Goal: Transaction & Acquisition: Purchase product/service

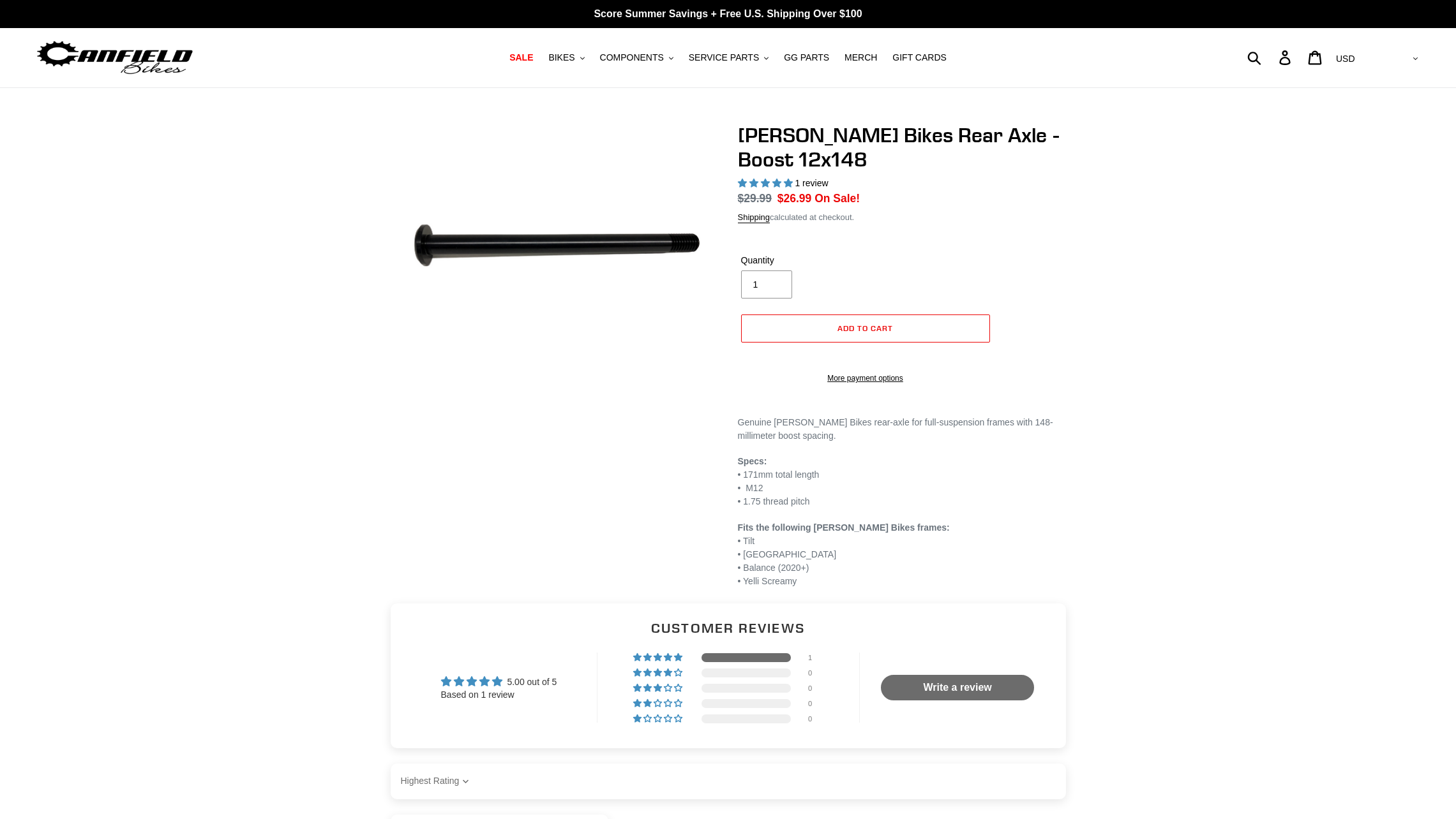
select select "highest-rating"
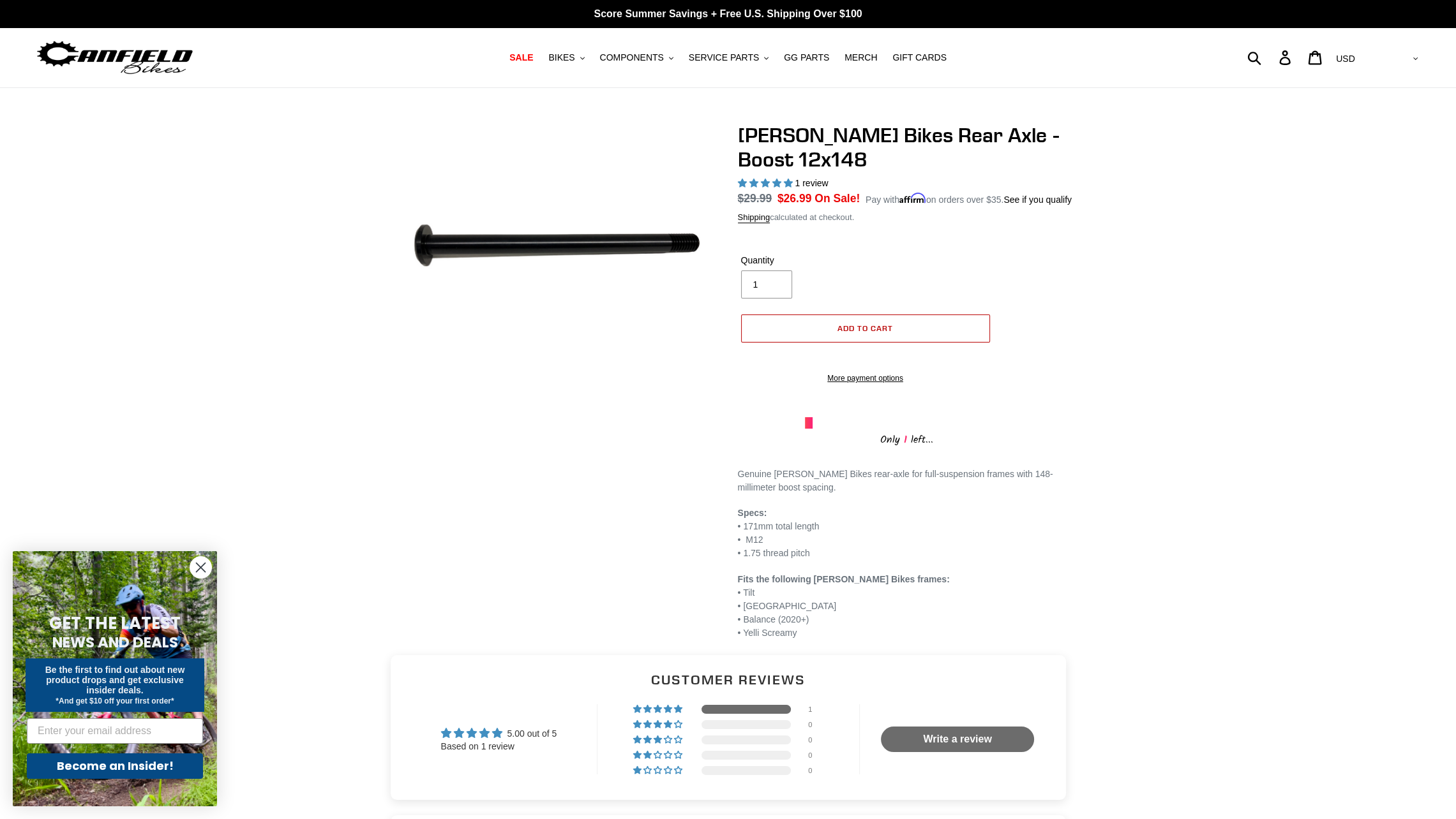
click at [856, 325] on span "Add to cart" at bounding box center [865, 329] width 56 height 10
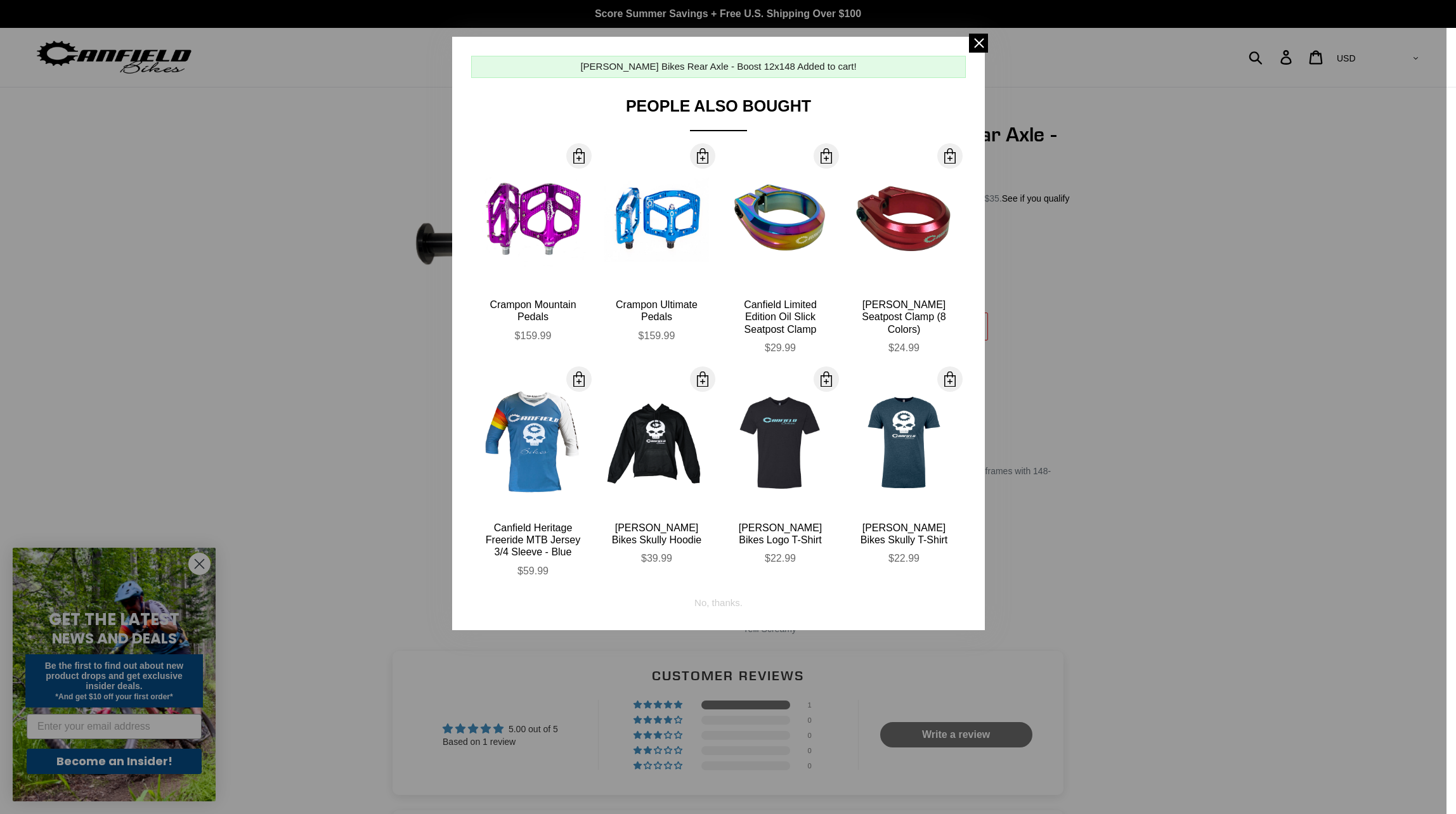
click at [1045, 395] on div at bounding box center [728, 407] width 1456 height 814
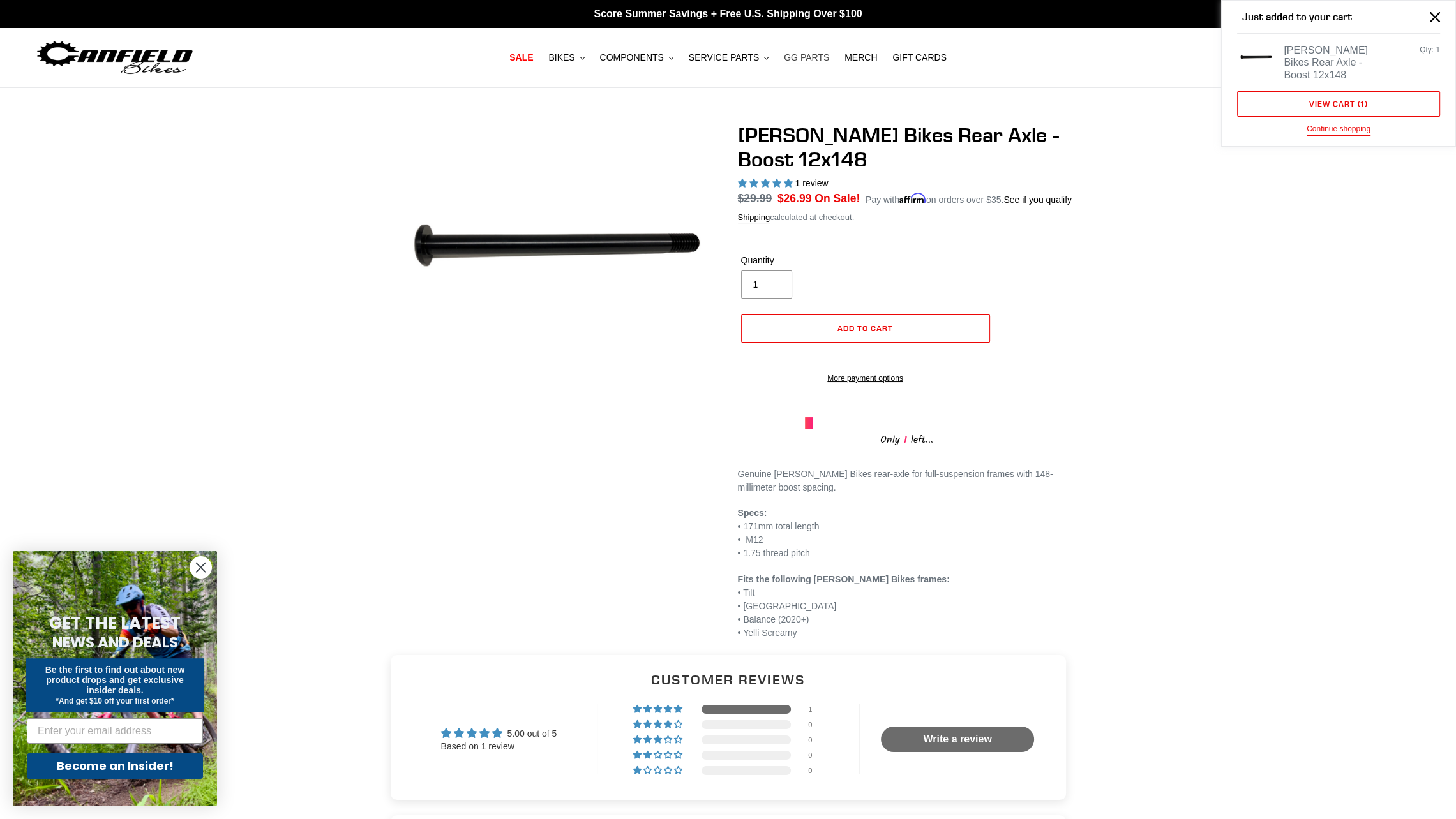
click at [787, 61] on span "GG PARTS" at bounding box center [807, 57] width 45 height 10
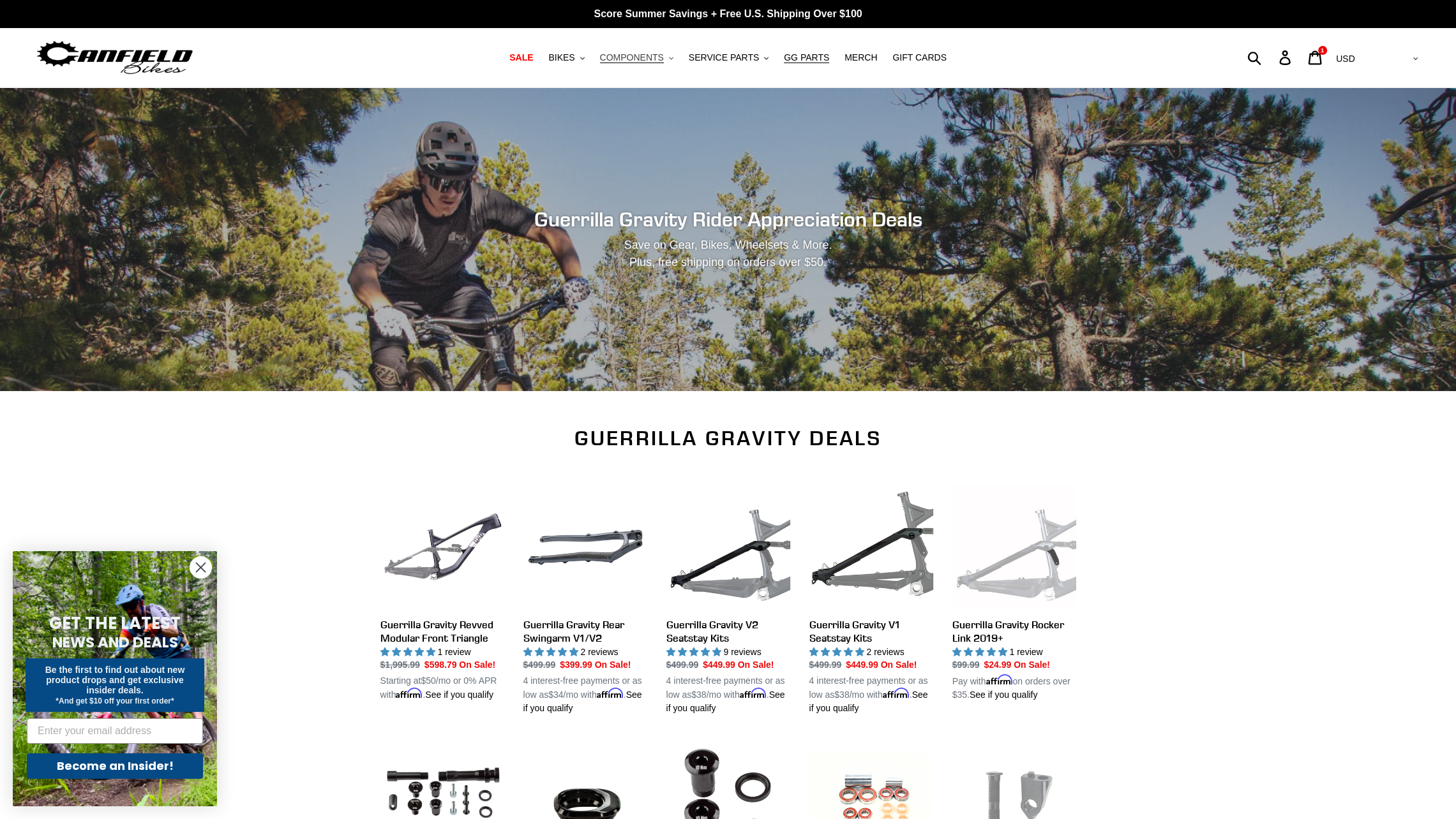
click at [674, 57] on button "COMPONENTS .cls-1{fill:#231f20}" at bounding box center [637, 57] width 86 height 17
click at [653, 60] on span "COMPONENTS" at bounding box center [632, 57] width 64 height 10
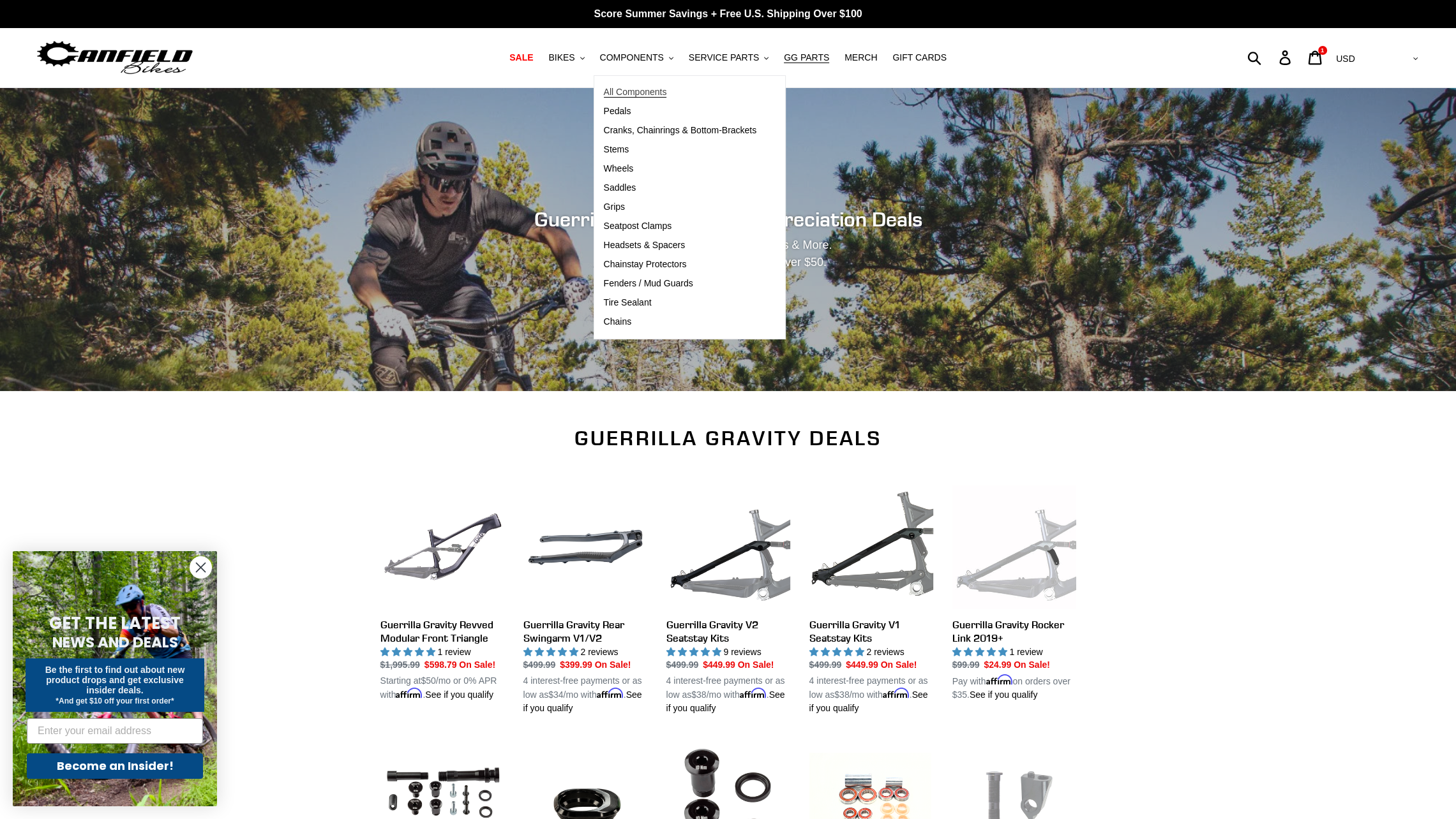
click at [646, 87] on span "All Components" at bounding box center [636, 92] width 63 height 10
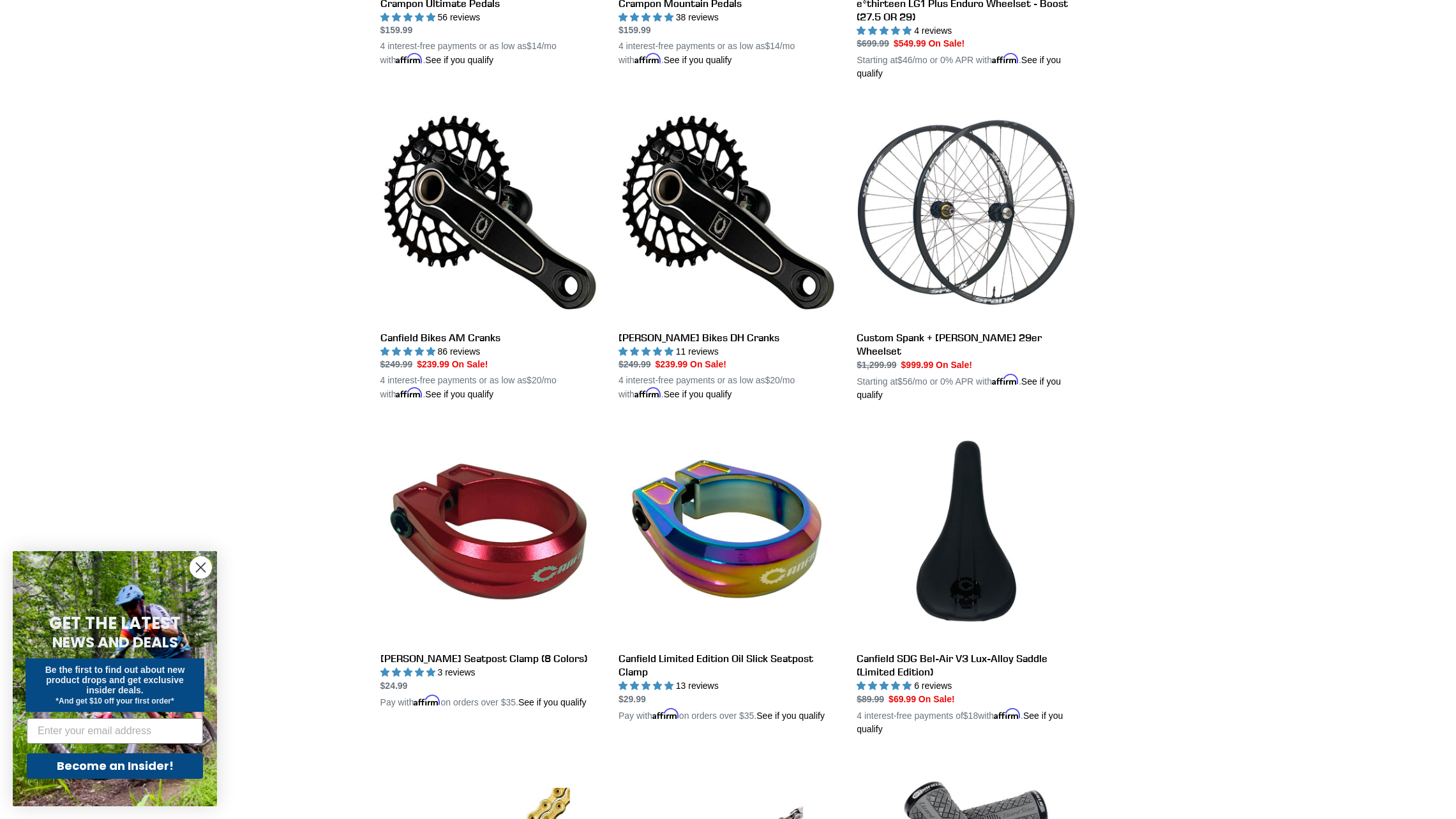
scroll to position [570, 0]
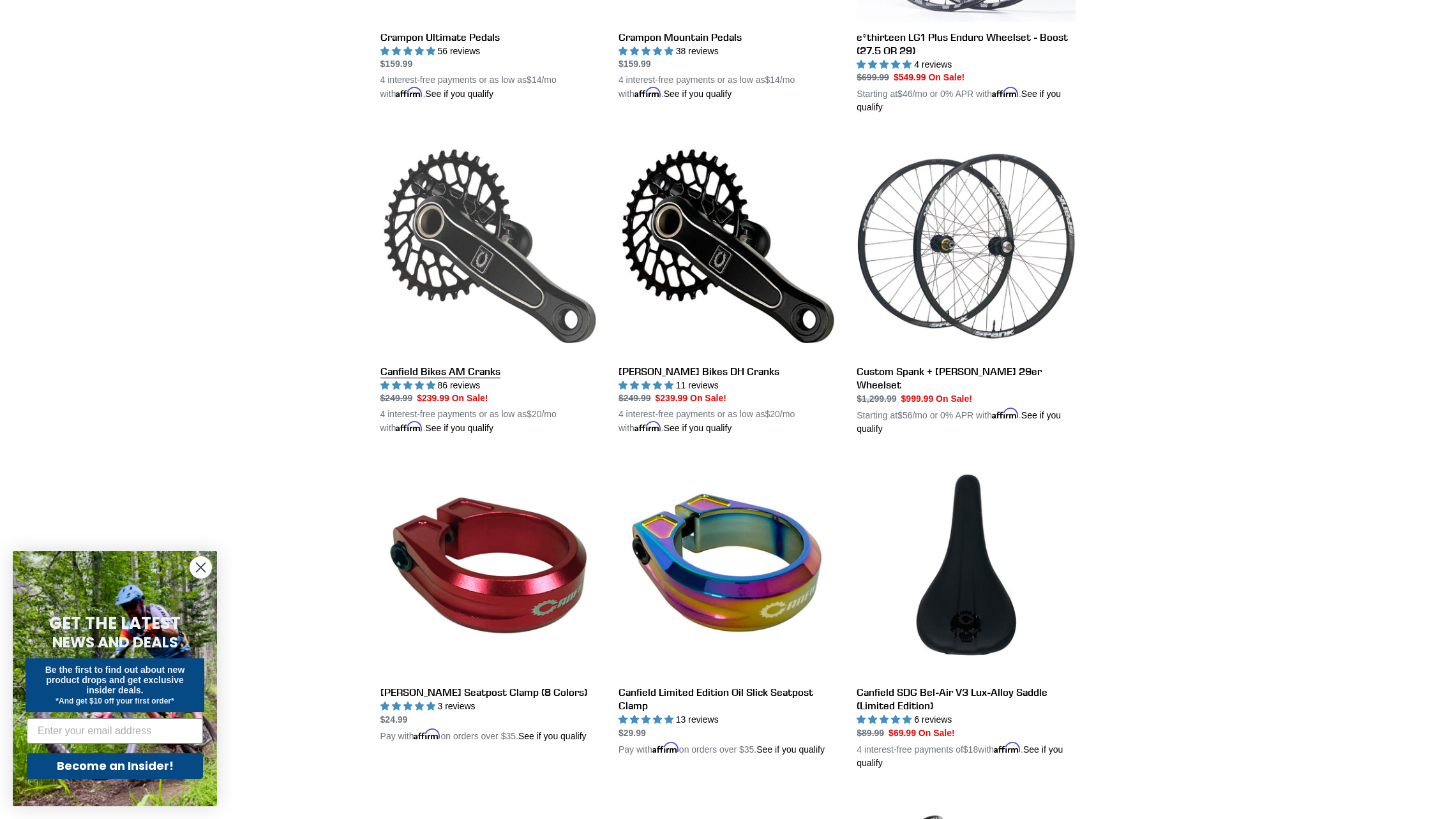
click at [479, 377] on link "Canfield Bikes AM Cranks" at bounding box center [490, 286] width 219 height 299
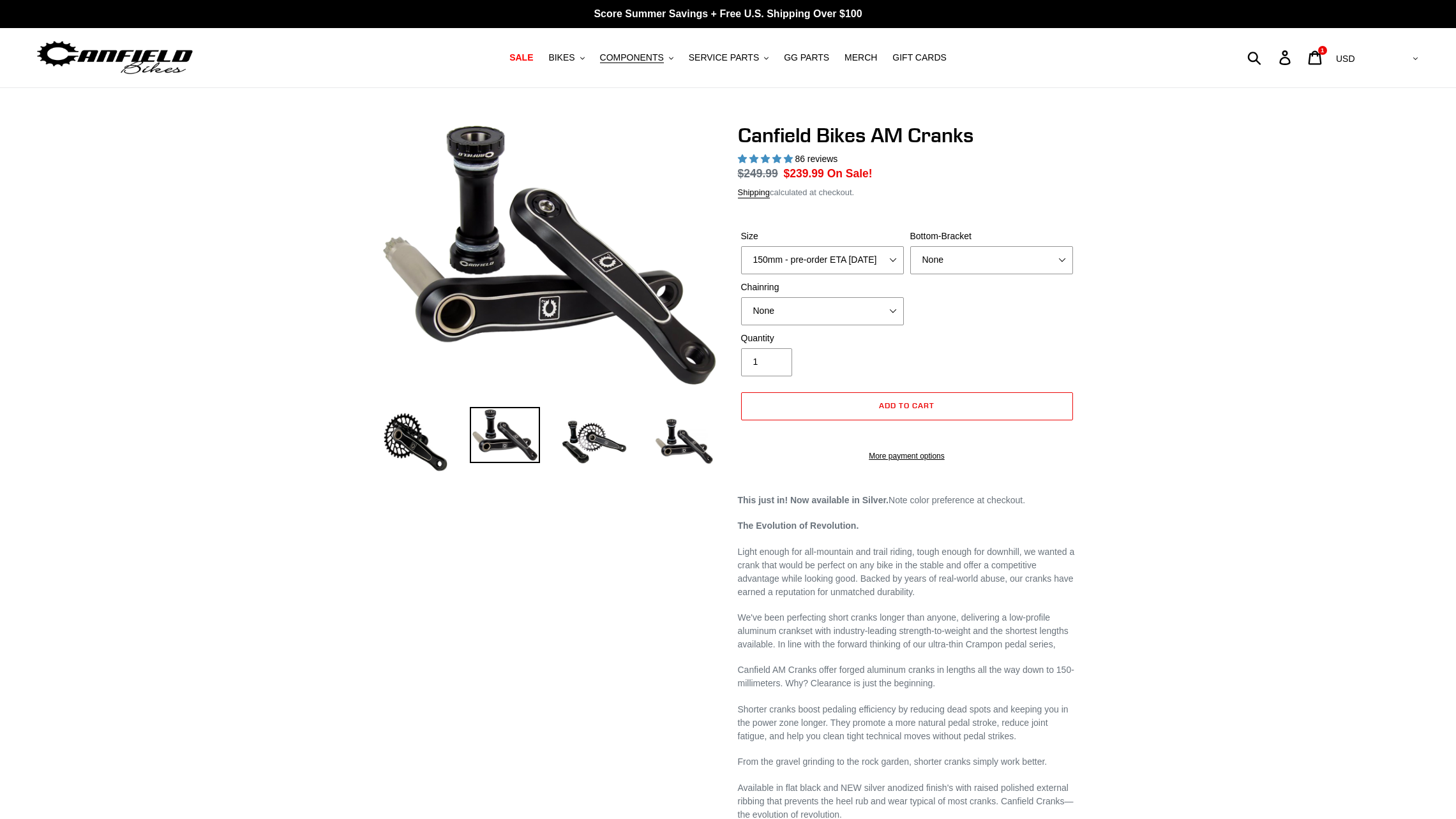
select select "highest-rating"
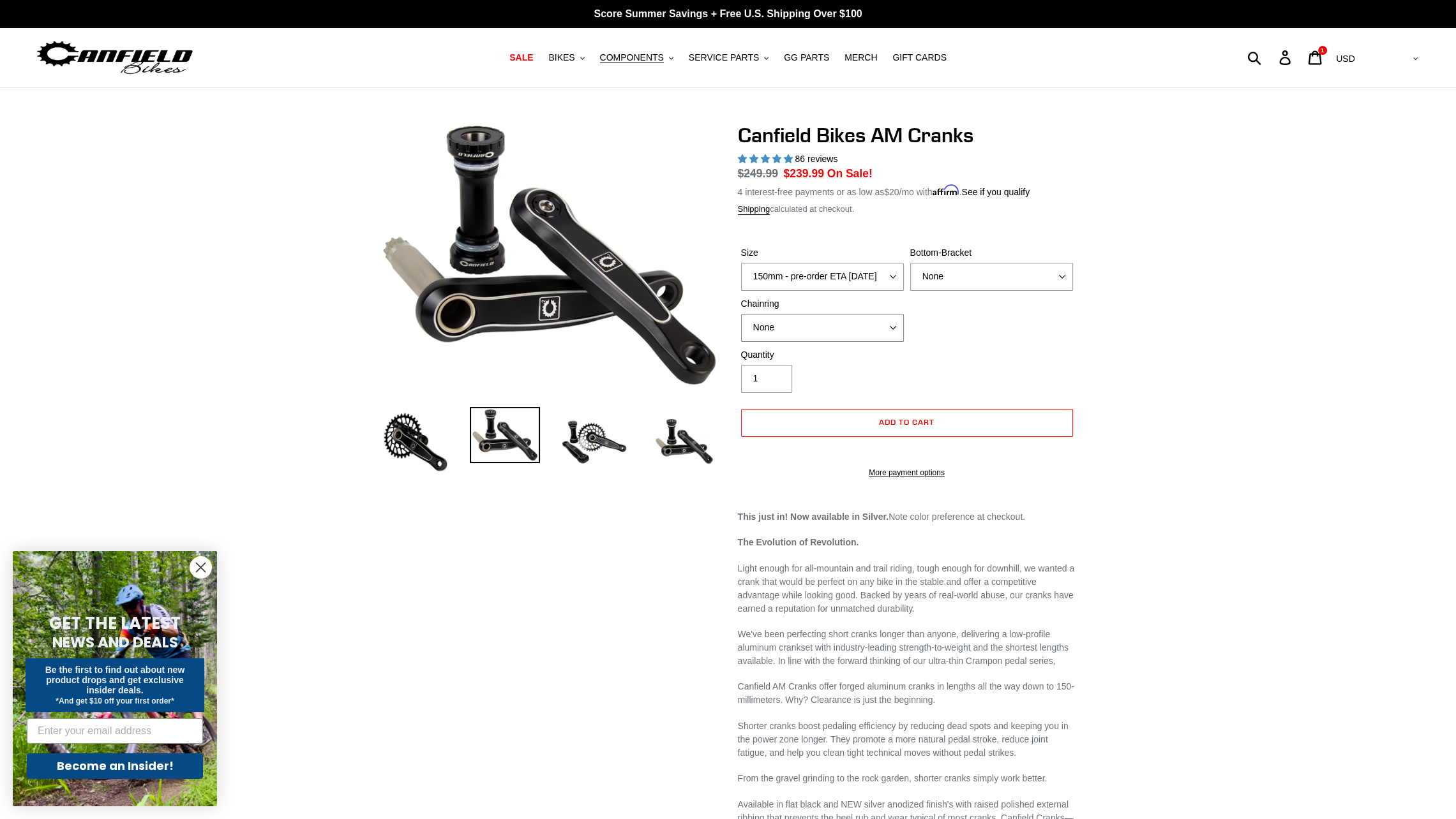
click at [861, 322] on select "None 30t Round (Boost 148) 30t Oval (Boost 148) 32t Round (Boost 148) 32t Oval …" at bounding box center [823, 328] width 163 height 28
click at [1267, 342] on div "Previous slide" at bounding box center [728, 681] width 1456 height 1116
click at [592, 441] on img at bounding box center [594, 441] width 70 height 70
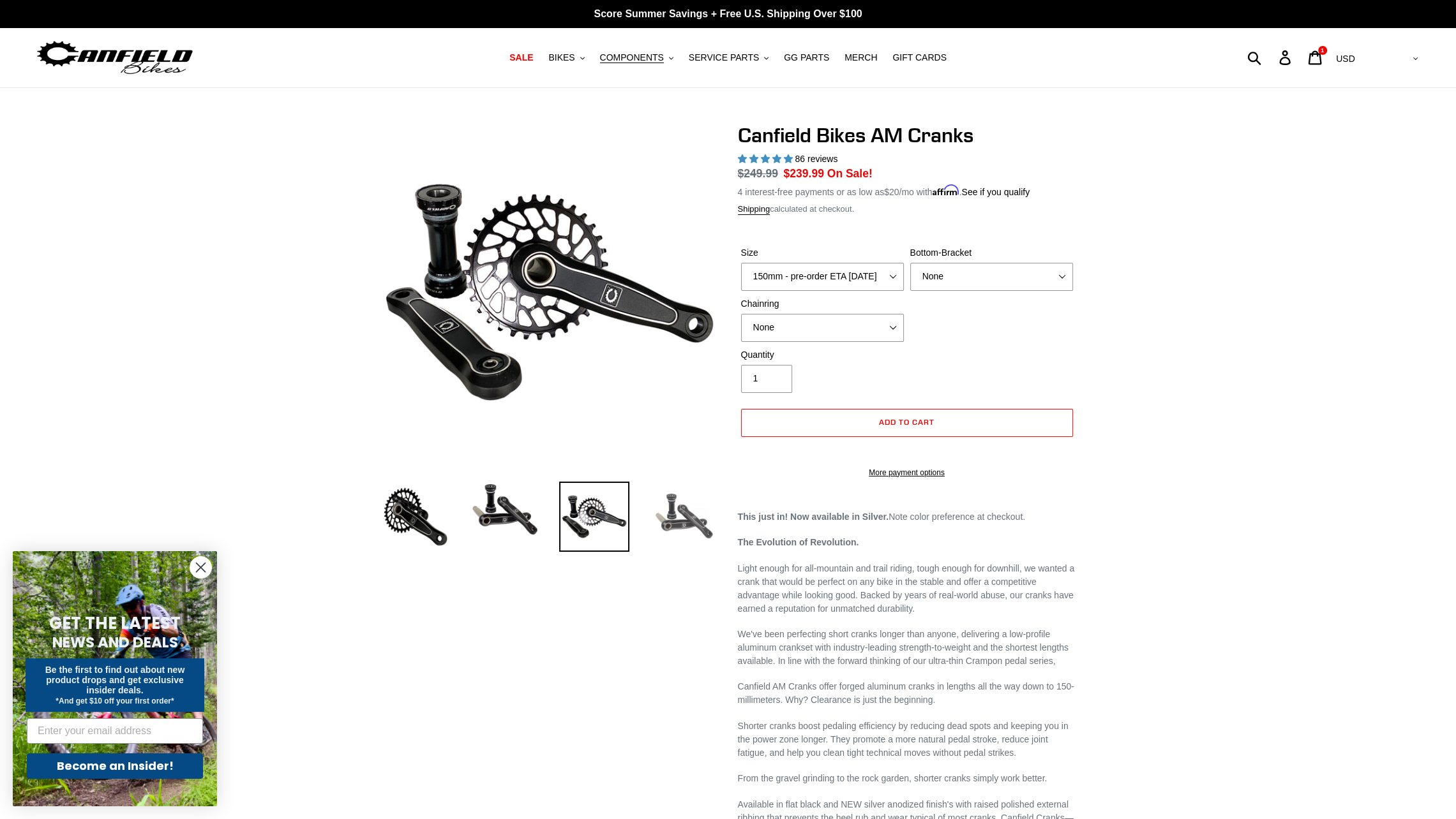
click at [666, 515] on img at bounding box center [683, 516] width 70 height 70
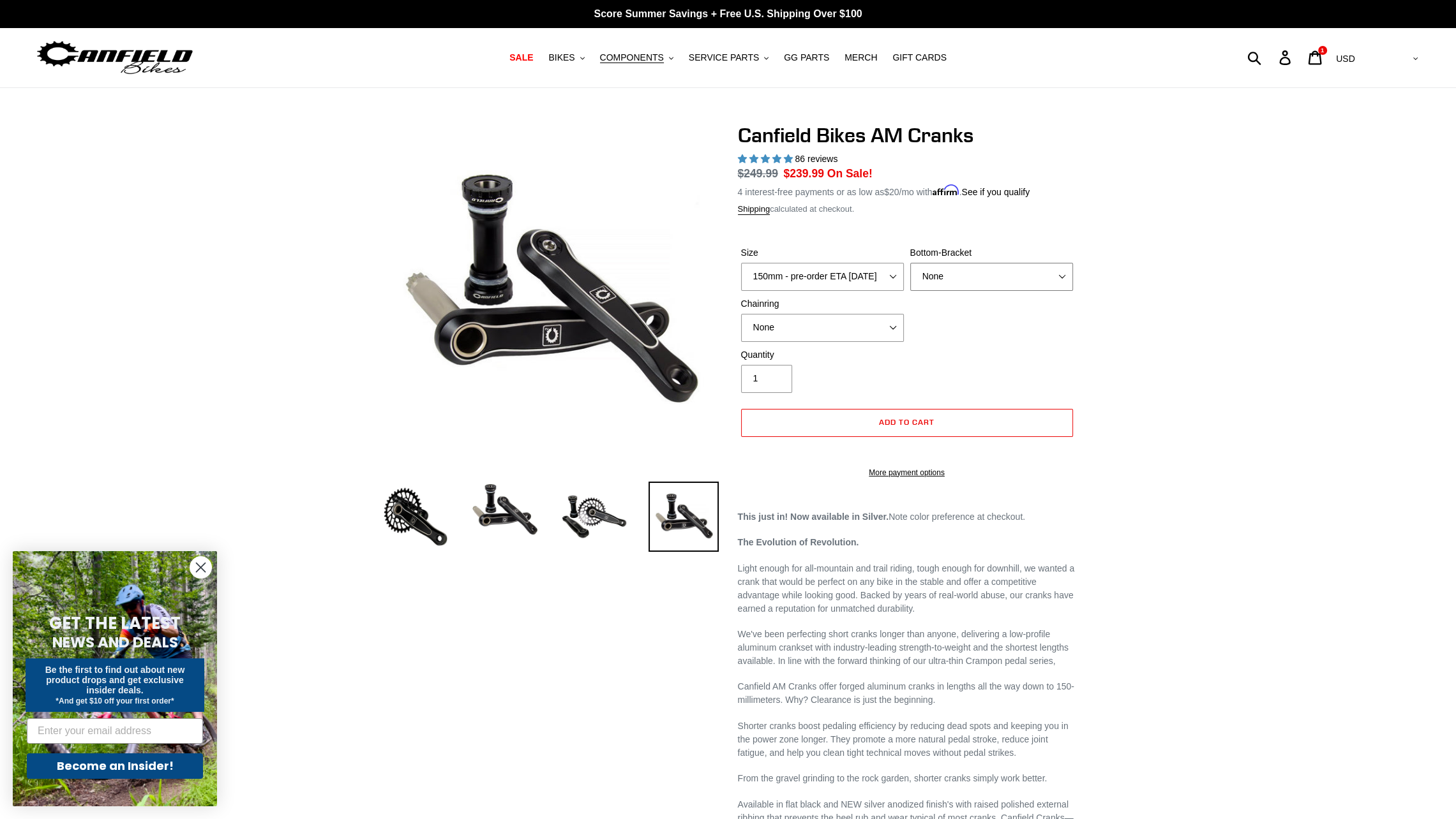
click at [996, 277] on select "None BSA Threaded 68/73mm Press Fit PF92" at bounding box center [992, 276] width 163 height 28
click at [843, 288] on select "150mm - pre-order ETA 9/30/25 155mm - pre-order ETA 9/30/25 160mm - pre-order E…" at bounding box center [823, 276] width 163 height 28
click at [1357, 427] on div "Previous slide" at bounding box center [728, 681] width 1456 height 1116
click at [625, 59] on span "COMPONENTS" at bounding box center [632, 57] width 64 height 10
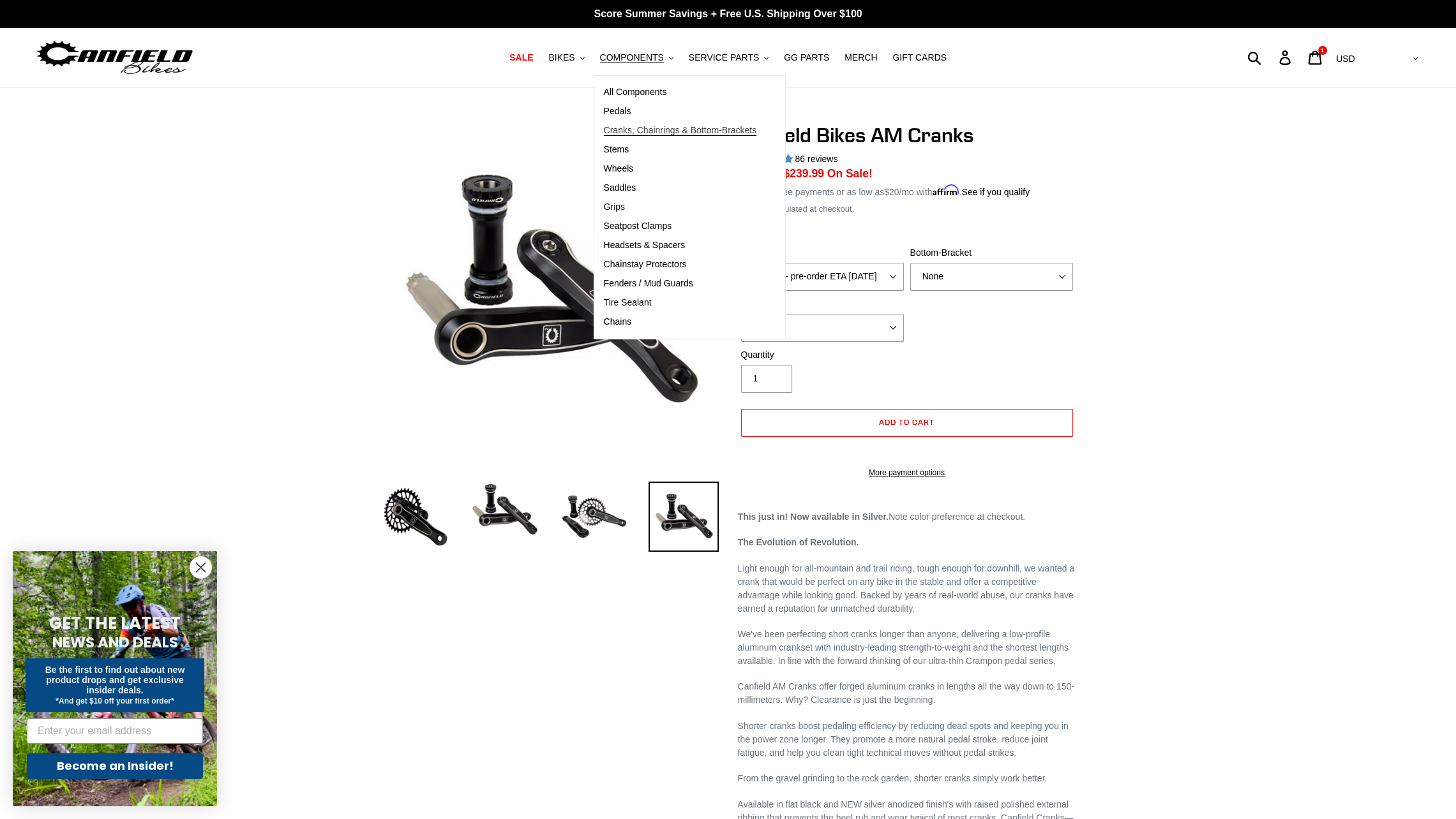
click at [641, 125] on span "Cranks, Chainrings & Bottom-Brackets" at bounding box center [681, 130] width 153 height 10
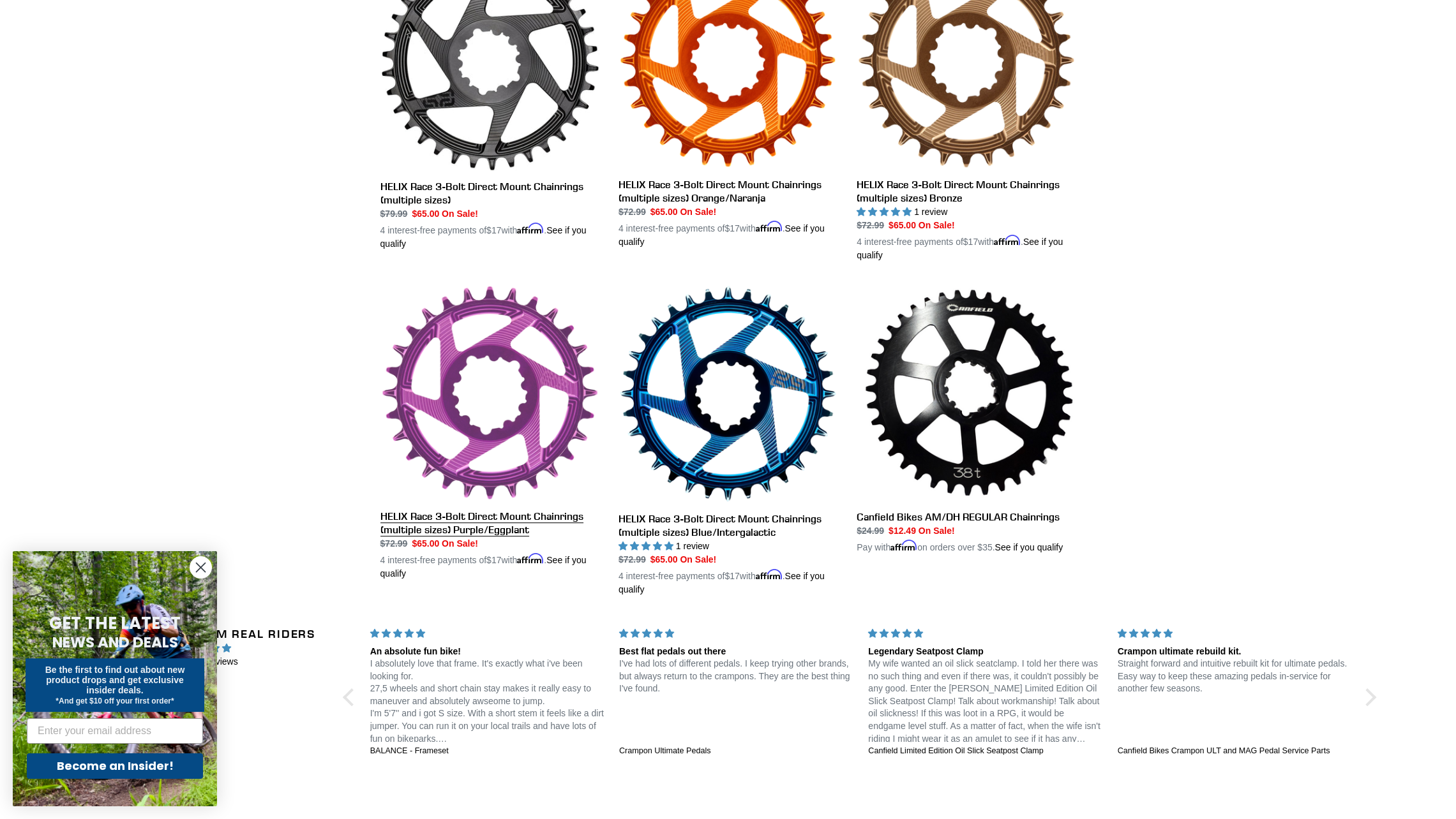
scroll to position [742, 0]
